Goal: Information Seeking & Learning: Learn about a topic

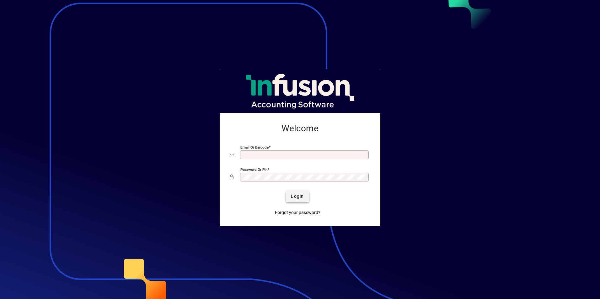
type input "**********"
click at [298, 196] on span "Login" at bounding box center [297, 196] width 13 height 7
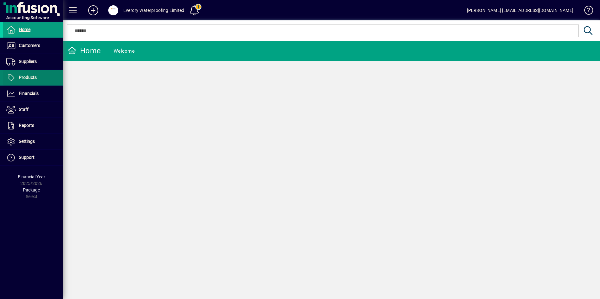
click at [24, 74] on span "Products" at bounding box center [20, 78] width 34 height 8
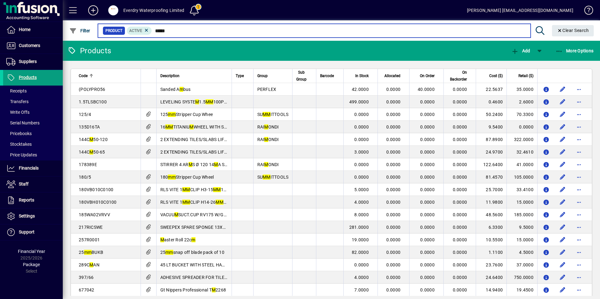
type input "*****"
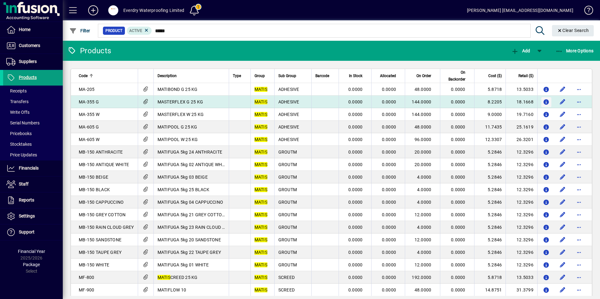
click at [541, 102] on span "button" at bounding box center [546, 102] width 10 height 15
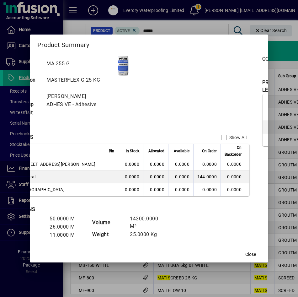
scroll to position [0, 78]
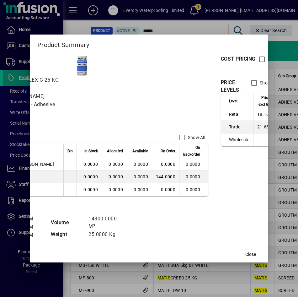
click at [253, 114] on td "18.1668" at bounding box center [265, 114] width 25 height 13
drag, startPoint x: 216, startPoint y: 114, endPoint x: 228, endPoint y: 120, distance: 13.5
click at [253, 120] on td "18.1668" at bounding box center [265, 114] width 25 height 13
drag, startPoint x: 228, startPoint y: 120, endPoint x: 217, endPoint y: 116, distance: 11.6
click at [253, 116] on td "18.1668" at bounding box center [265, 114] width 25 height 13
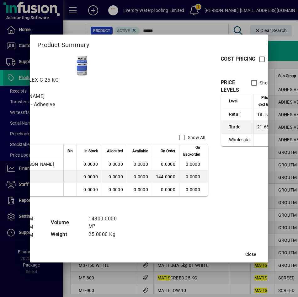
drag, startPoint x: 214, startPoint y: 116, endPoint x: 225, endPoint y: 116, distance: 11.0
click at [253, 116] on td "18.1668" at bounding box center [265, 114] width 25 height 13
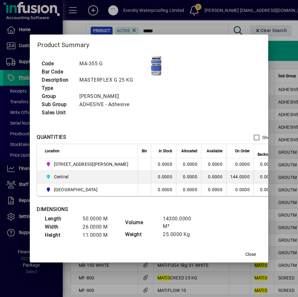
scroll to position [0, 0]
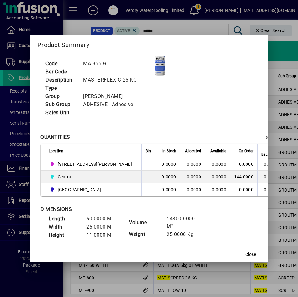
click at [273, 50] on div at bounding box center [149, 148] width 298 height 297
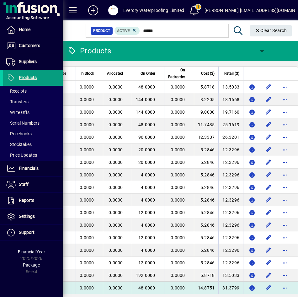
scroll to position [0, 265]
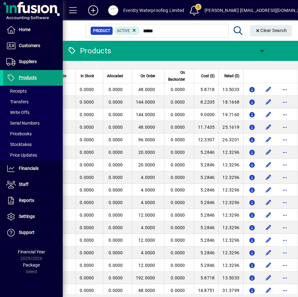
click at [229, 69] on table "Code Description Type Group Sub Group Barcode In Stock Allocated On Order On Ba…" at bounding box center [53, 208] width 491 height 278
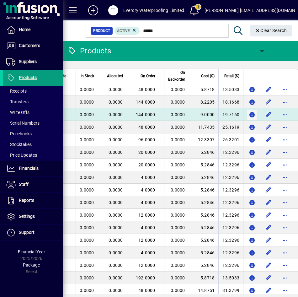
click at [249, 115] on icon "button" at bounding box center [252, 114] width 7 height 5
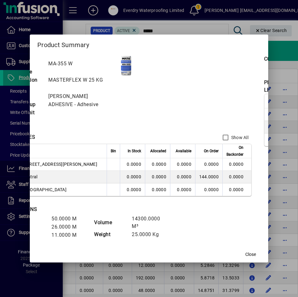
scroll to position [0, 78]
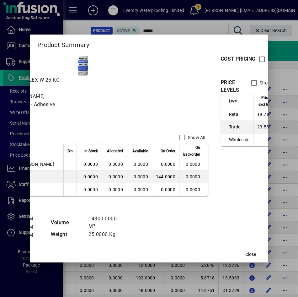
click at [77, 131] on div "QUANTITIES Show All" at bounding box center [85, 137] width 246 height 13
click at [251, 255] on span "Close" at bounding box center [250, 254] width 11 height 7
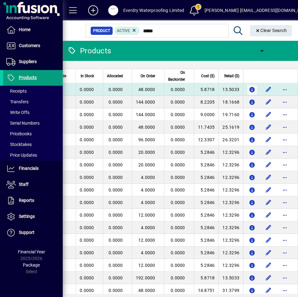
click at [249, 90] on icon "button" at bounding box center [252, 89] width 7 height 5
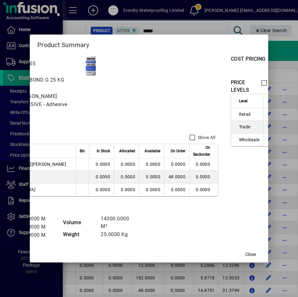
scroll to position [0, 76]
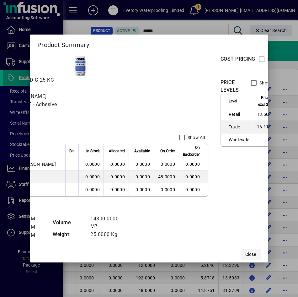
click at [254, 254] on span "Close" at bounding box center [250, 254] width 11 height 7
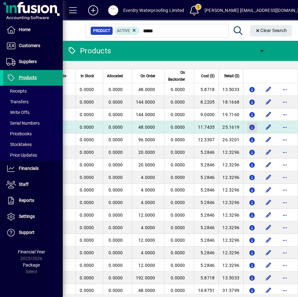
click at [249, 128] on icon "button" at bounding box center [252, 127] width 7 height 5
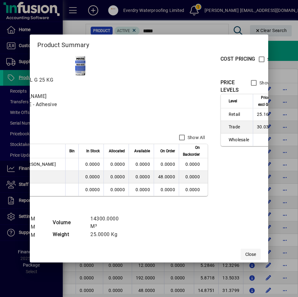
click at [245, 258] on span "button" at bounding box center [251, 254] width 20 height 15
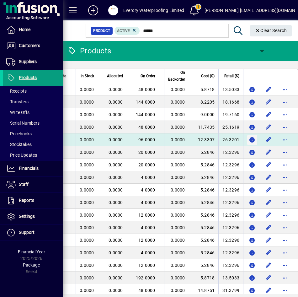
click at [249, 139] on icon "button" at bounding box center [252, 139] width 7 height 5
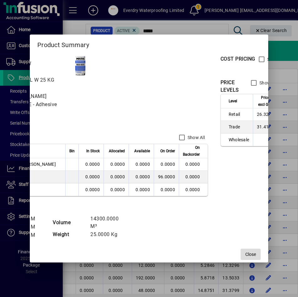
click at [252, 253] on span "Close" at bounding box center [250, 254] width 11 height 7
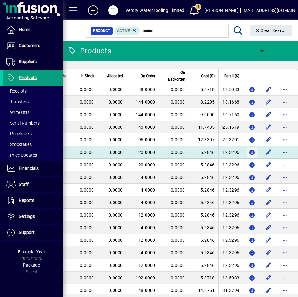
click at [249, 151] on icon "button" at bounding box center [252, 152] width 7 height 5
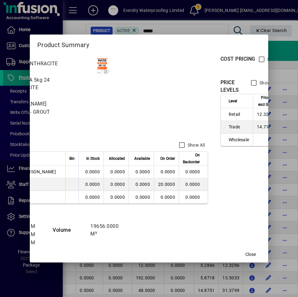
drag, startPoint x: 143, startPoint y: 241, endPoint x: 124, endPoint y: 244, distance: 19.6
click at [124, 244] on mat-dialog-content "Code MB-150 ANTHRACITE Bar Code Description MATIFUGA 5kg 24 ANTHRACITE Type Gro…" at bounding box center [149, 149] width 239 height 193
click at [286, 210] on div at bounding box center [149, 148] width 298 height 297
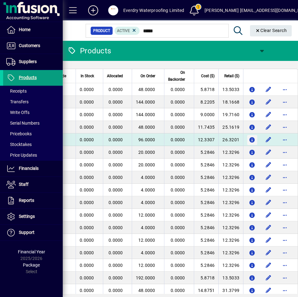
click at [249, 140] on icon "button" at bounding box center [252, 139] width 7 height 5
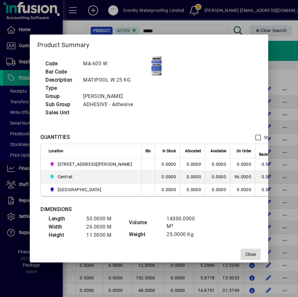
click at [251, 258] on span "button" at bounding box center [251, 254] width 20 height 15
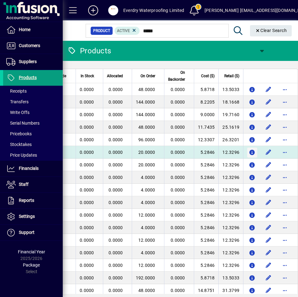
click at [249, 153] on icon "button" at bounding box center [252, 152] width 7 height 5
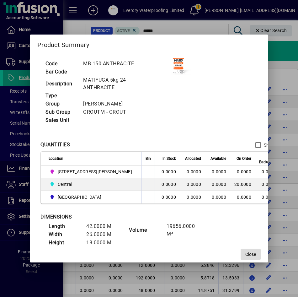
click at [254, 250] on span "button" at bounding box center [251, 254] width 20 height 15
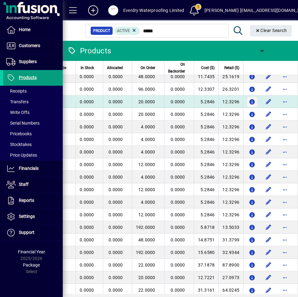
scroll to position [61, 265]
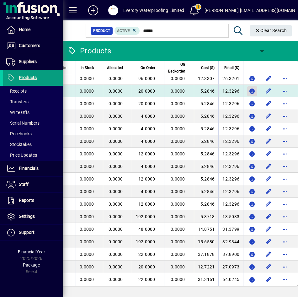
click at [247, 90] on span "button" at bounding box center [252, 91] width 10 height 15
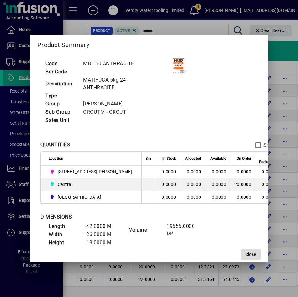
click at [250, 252] on span "Close" at bounding box center [250, 254] width 11 height 7
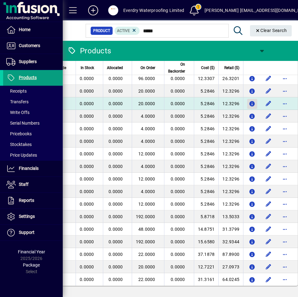
click at [249, 102] on icon "button" at bounding box center [252, 103] width 7 height 5
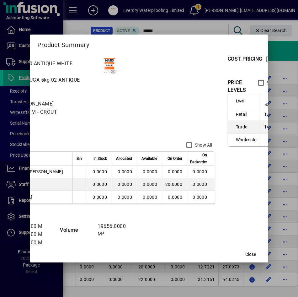
scroll to position [0, 76]
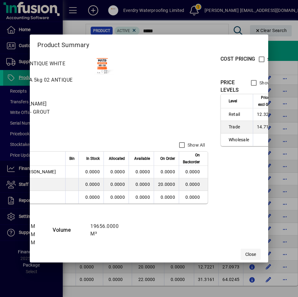
click at [248, 256] on span "Close" at bounding box center [250, 254] width 11 height 7
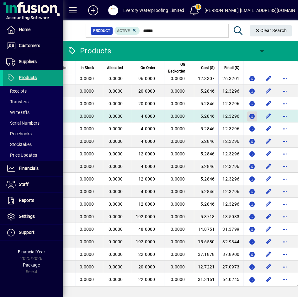
click at [249, 114] on icon "button" at bounding box center [252, 116] width 7 height 5
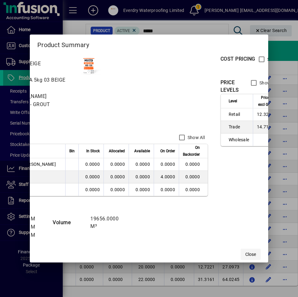
click at [255, 259] on span "button" at bounding box center [251, 254] width 20 height 15
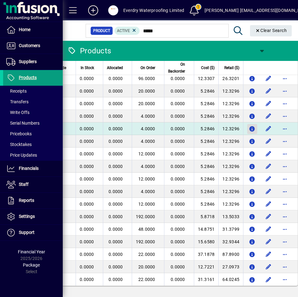
click at [249, 132] on icon "button" at bounding box center [252, 128] width 7 height 5
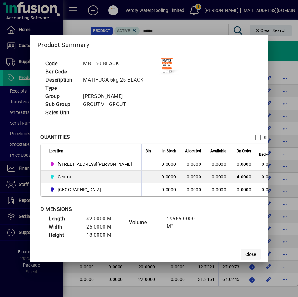
click at [255, 253] on span "Close" at bounding box center [250, 254] width 11 height 7
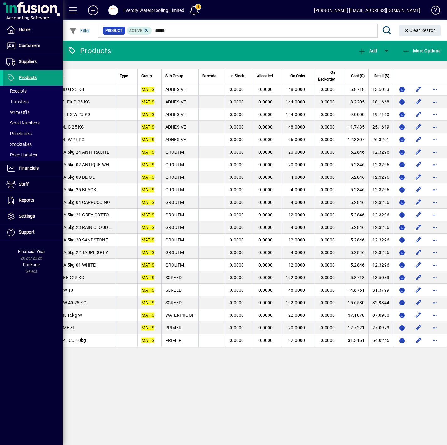
scroll to position [0, 0]
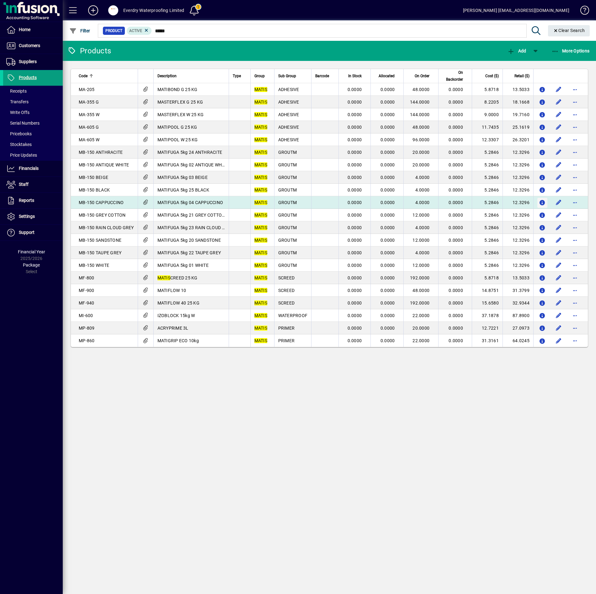
click at [540, 202] on icon "button" at bounding box center [543, 202] width 7 height 5
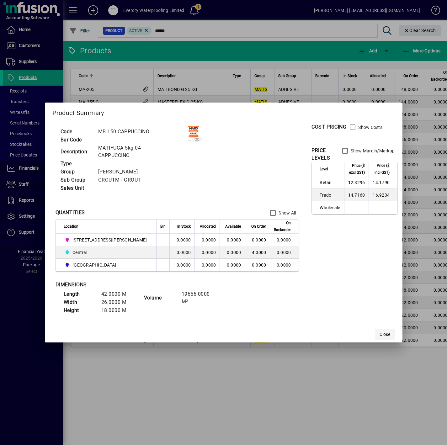
click at [382, 299] on span "Close" at bounding box center [385, 334] width 11 height 7
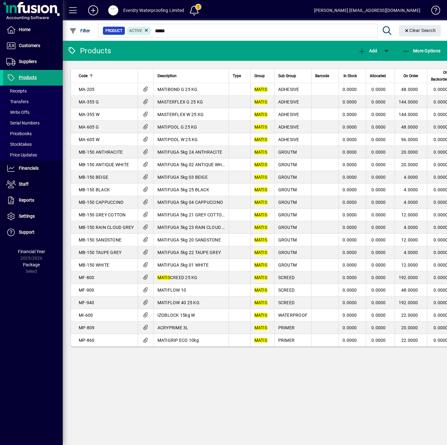
scroll to position [0, 113]
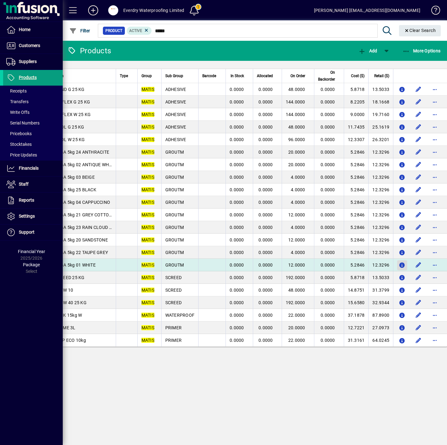
click at [399, 266] on icon "button" at bounding box center [402, 265] width 7 height 5
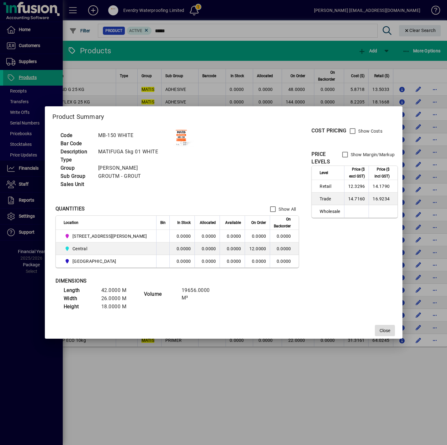
click at [380, 299] on span "Close" at bounding box center [385, 331] width 11 height 7
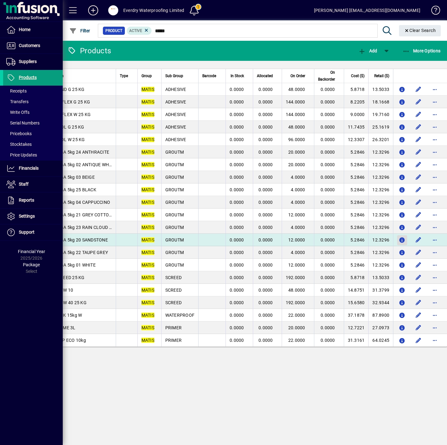
click at [404, 240] on icon "button" at bounding box center [402, 240] width 7 height 5
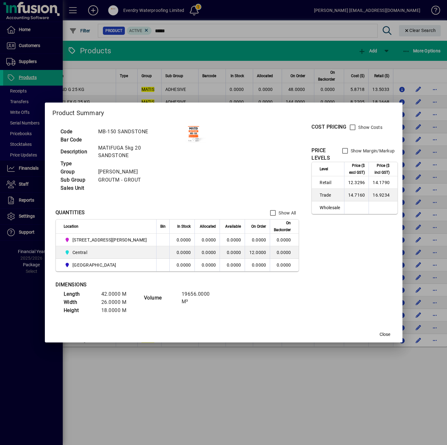
click at [164, 299] on div at bounding box center [223, 222] width 447 height 445
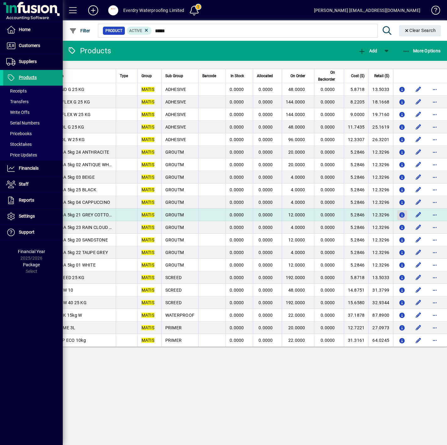
click at [403, 216] on icon "button" at bounding box center [402, 215] width 7 height 5
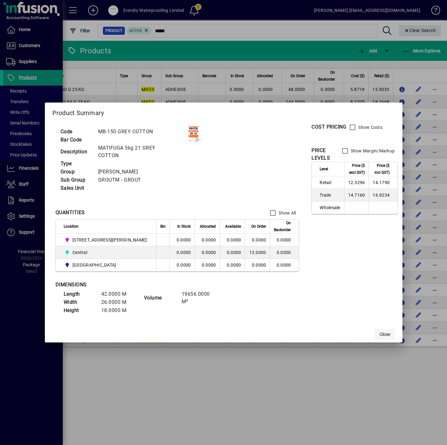
click at [380, 299] on span "Close" at bounding box center [385, 334] width 11 height 7
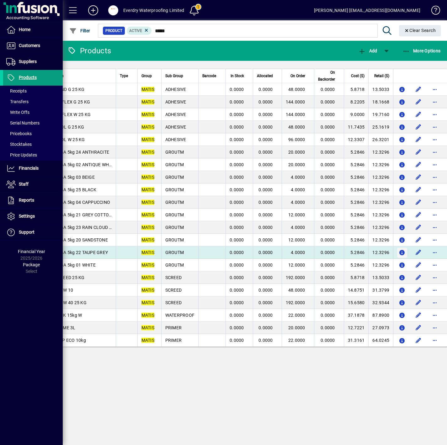
click at [400, 252] on icon "button" at bounding box center [402, 252] width 7 height 5
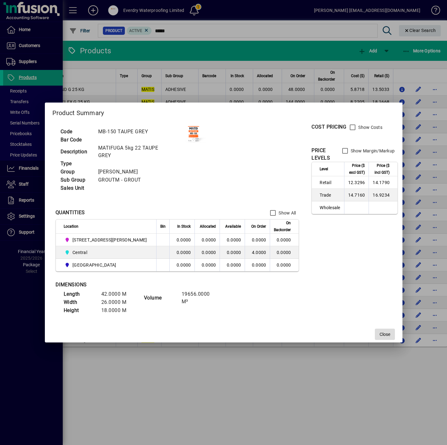
click at [380, 299] on span "Close" at bounding box center [385, 334] width 11 height 7
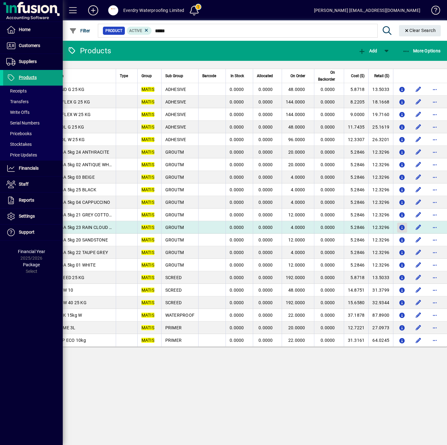
click at [403, 229] on icon "button" at bounding box center [402, 227] width 7 height 5
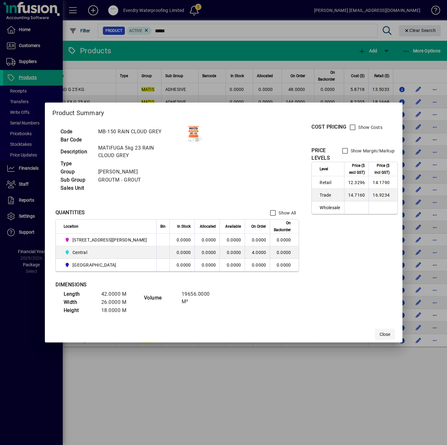
click at [378, 299] on span "button" at bounding box center [385, 334] width 20 height 15
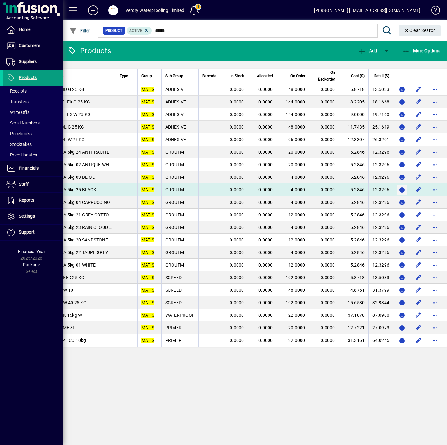
click at [400, 191] on icon "button" at bounding box center [402, 190] width 7 height 5
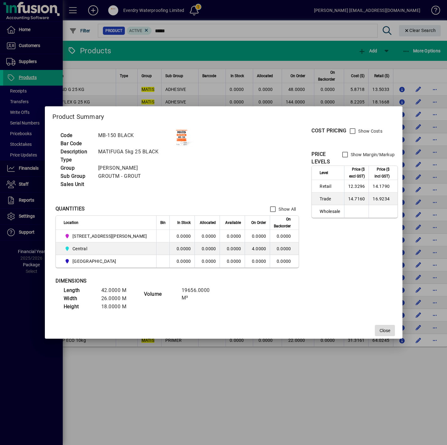
click at [380, 299] on span "Close" at bounding box center [385, 331] width 11 height 7
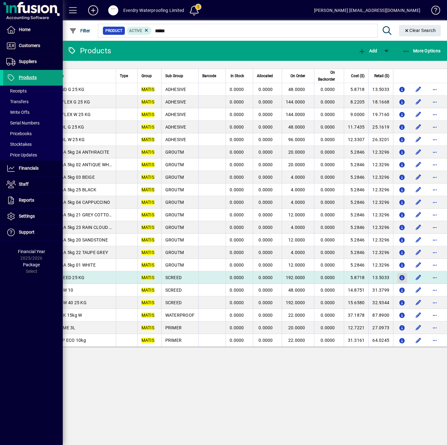
click at [404, 278] on icon "button" at bounding box center [402, 278] width 7 height 5
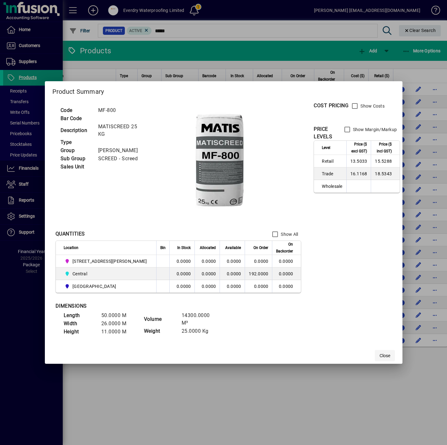
click at [383, 299] on span "button" at bounding box center [385, 355] width 20 height 15
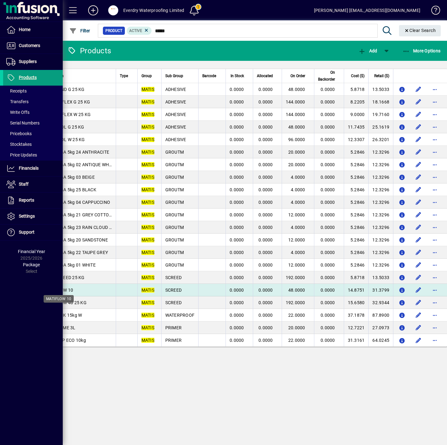
click at [66, 290] on span "MATIFLOW 10" at bounding box center [59, 290] width 29 height 5
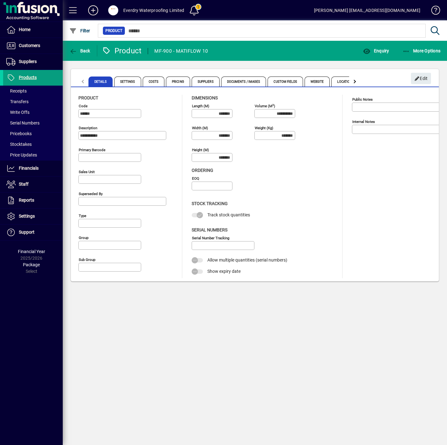
type input "**********"
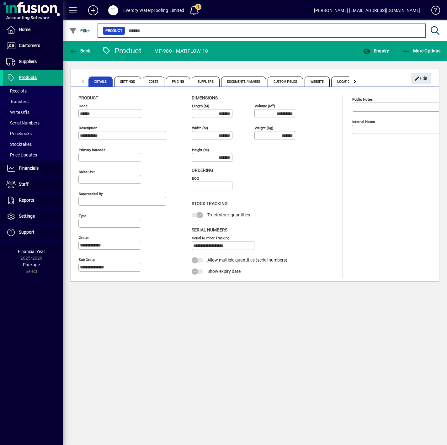
type input "*****"
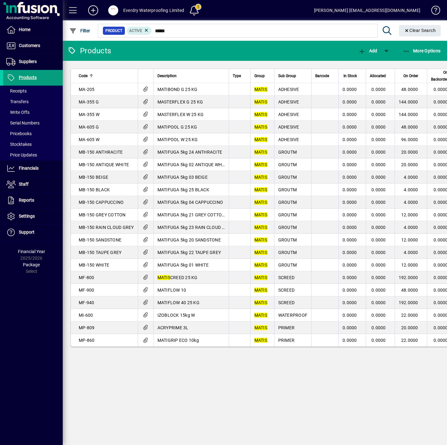
click at [343, 299] on div "Products Add More Options Code Description Type Group Sub Group Barcode In Stoc…" at bounding box center [255, 243] width 384 height 405
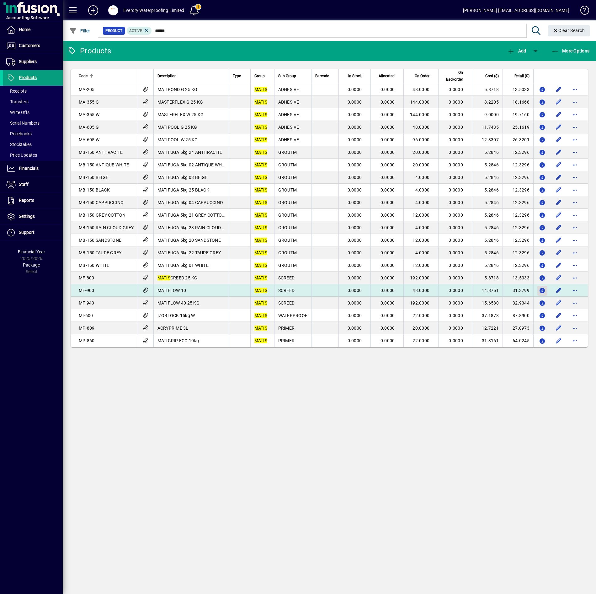
click at [542, 292] on icon "button" at bounding box center [543, 290] width 7 height 5
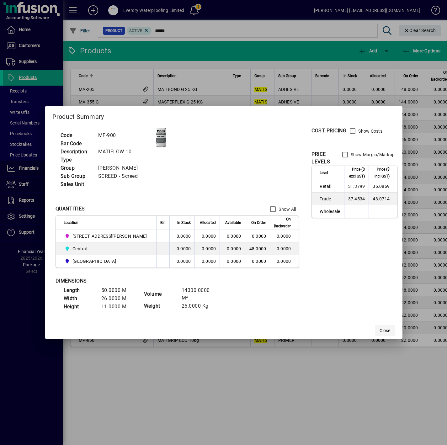
click at [375, 299] on span "button" at bounding box center [385, 330] width 20 height 15
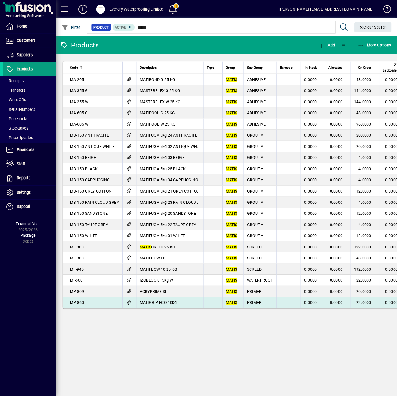
scroll to position [0, 113]
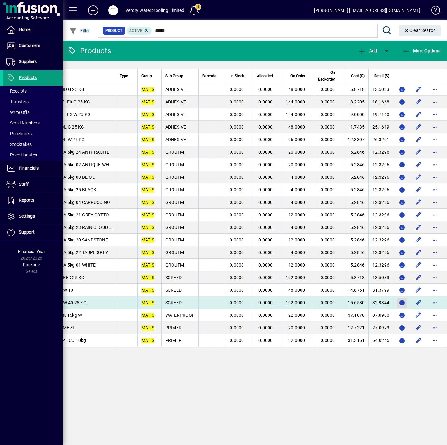
click at [400, 299] on icon "button" at bounding box center [402, 303] width 7 height 5
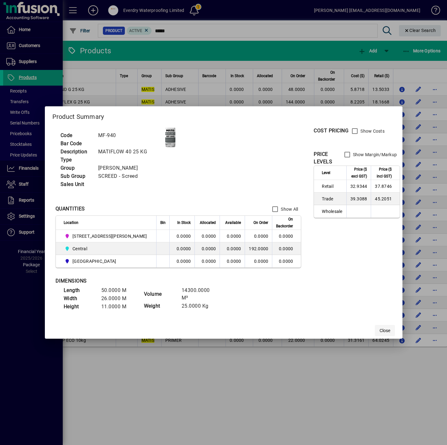
click at [380, 299] on span "Close" at bounding box center [385, 331] width 11 height 7
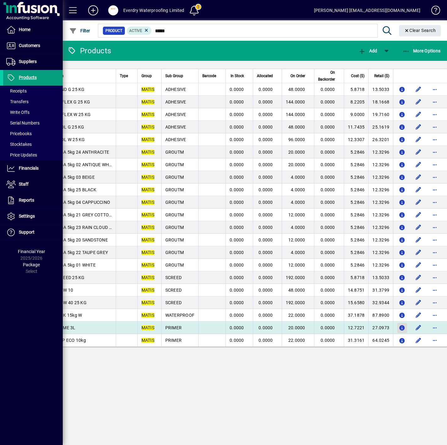
click at [401, 299] on icon "button" at bounding box center [402, 328] width 7 height 5
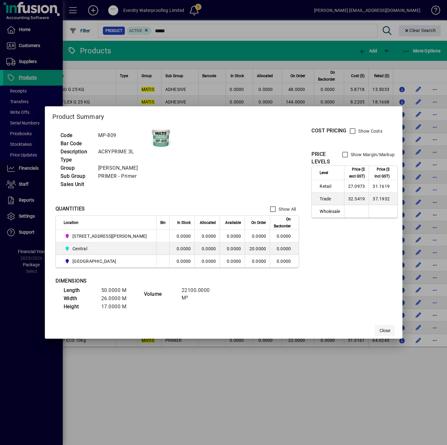
click at [380, 299] on span "Close" at bounding box center [385, 331] width 11 height 7
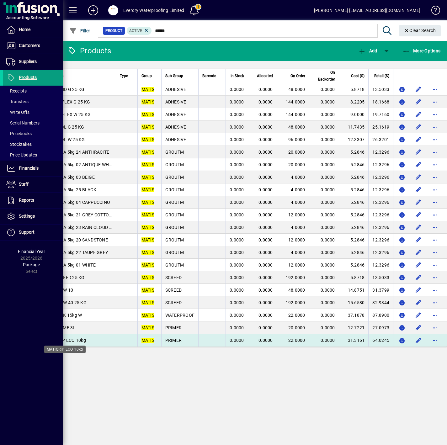
click at [80, 299] on span "MATIGRIP ECO 10kg" at bounding box center [65, 340] width 41 height 5
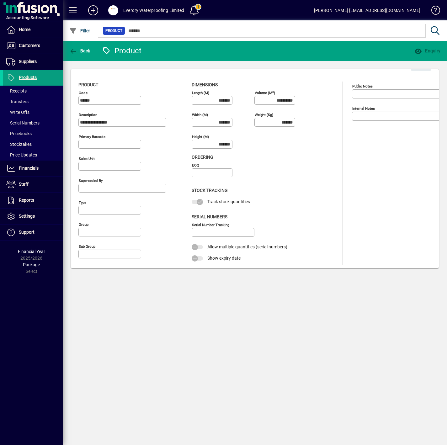
type input "**********"
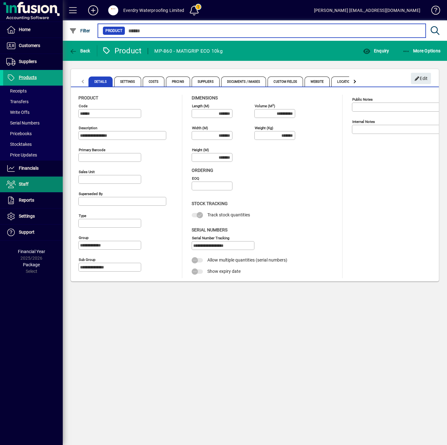
type input "*****"
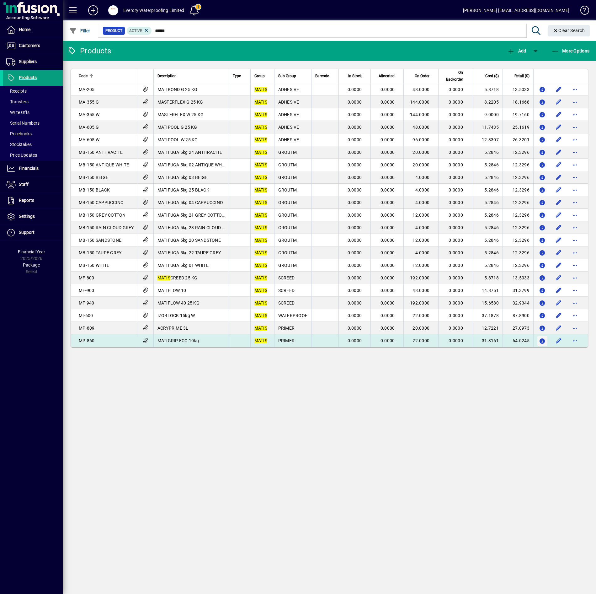
click at [540, 299] on icon "button" at bounding box center [543, 341] width 7 height 5
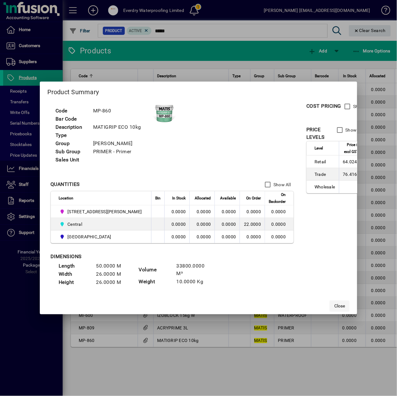
click at [341, 299] on span "Close" at bounding box center [340, 306] width 11 height 7
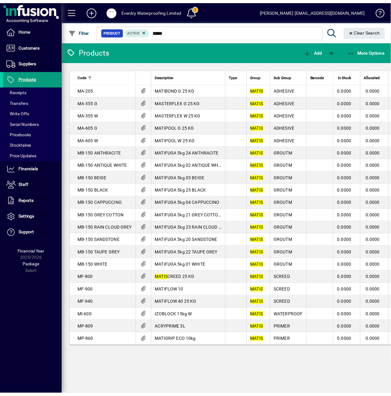
scroll to position [0, 162]
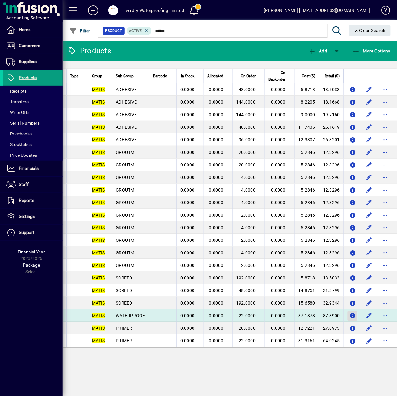
click at [350, 299] on icon "button" at bounding box center [353, 315] width 7 height 5
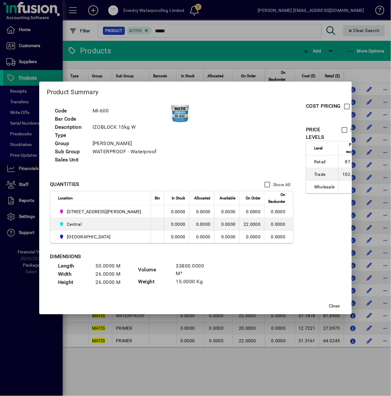
click at [78, 299] on div at bounding box center [195, 198] width 391 height 396
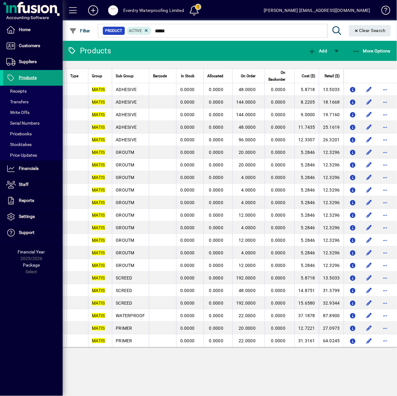
click at [111, 13] on span at bounding box center [113, 10] width 10 height 10
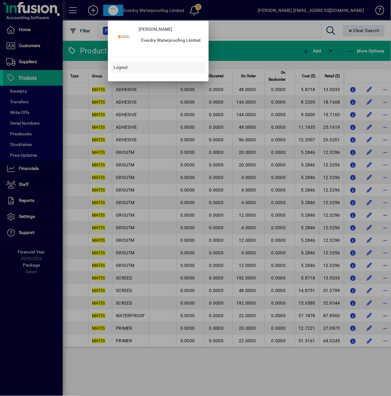
click at [139, 66] on span at bounding box center [158, 67] width 94 height 15
